Goal: Information Seeking & Learning: Learn about a topic

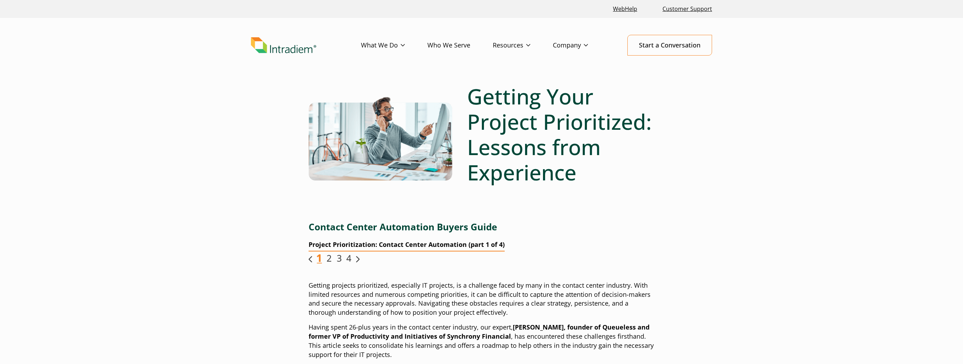
click at [330, 259] on img "Link opens in a new window" at bounding box center [329, 258] width 5 height 8
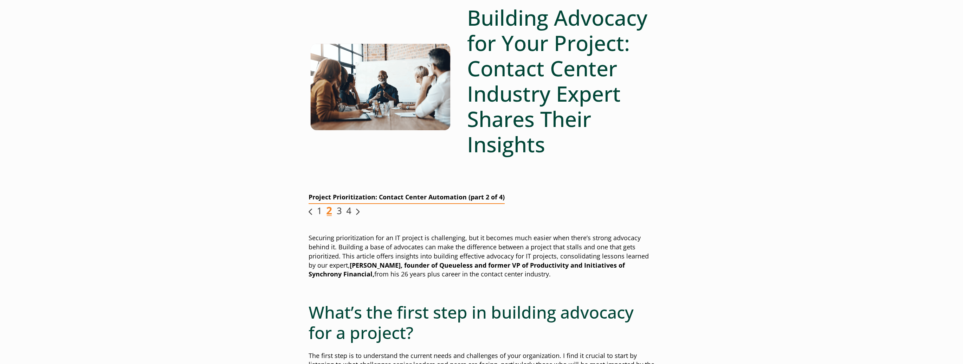
scroll to position [90, 0]
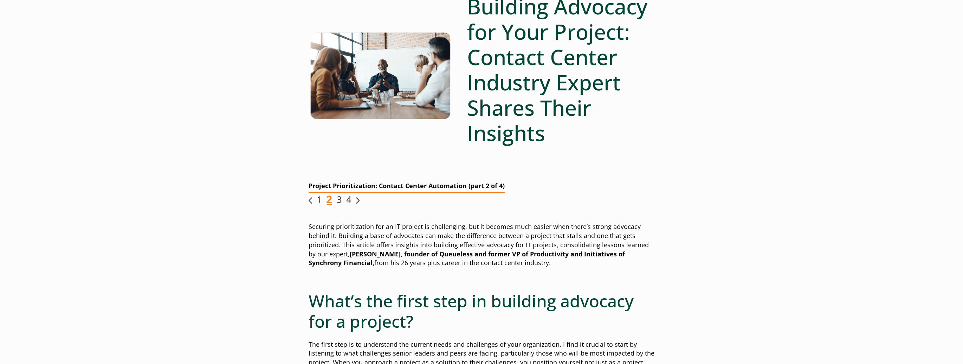
click at [338, 200] on img "Link opens in a new window" at bounding box center [338, 199] width 5 height 8
